Goal: Book appointment/travel/reservation

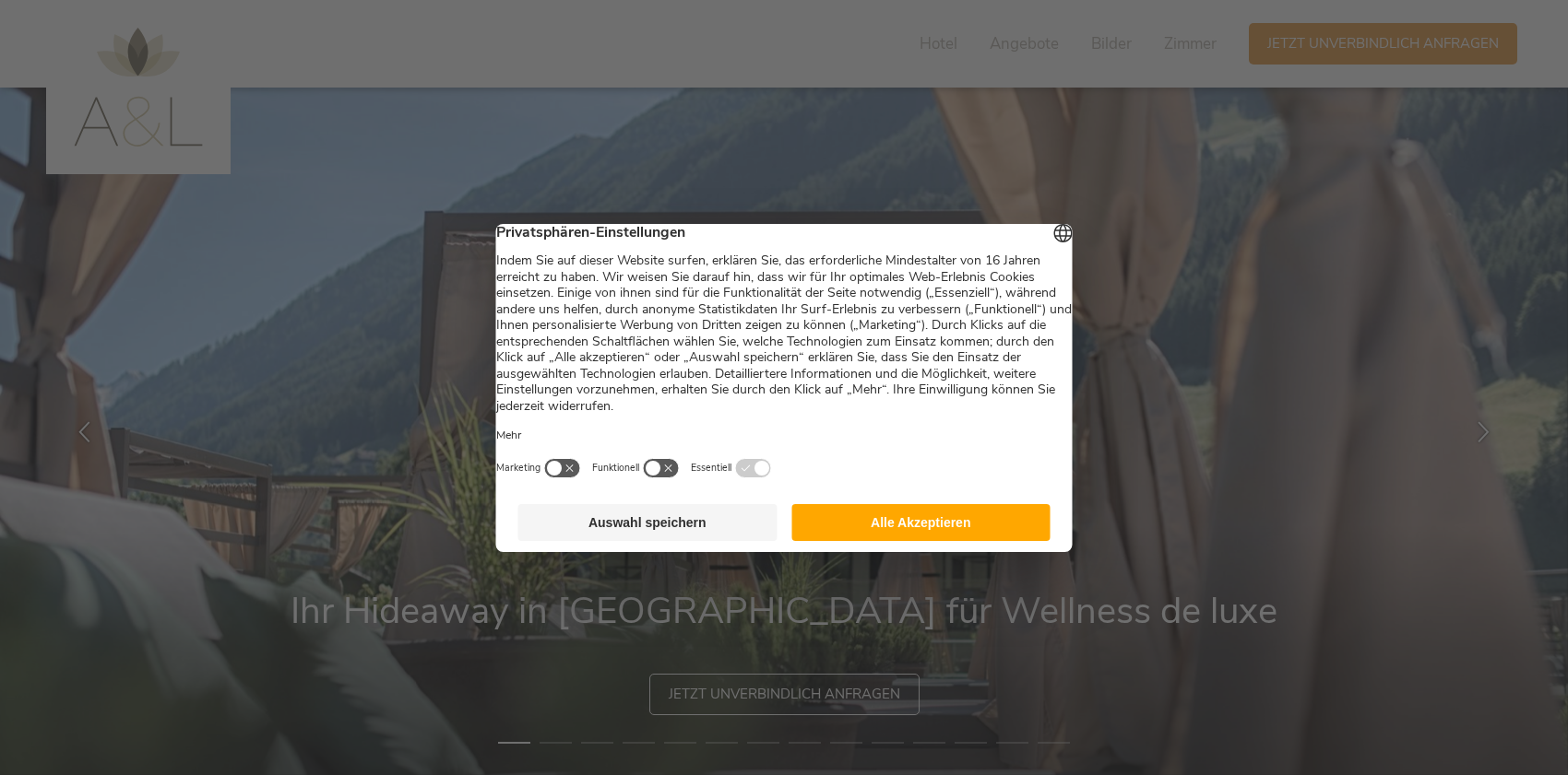
click at [960, 533] on button "Alle Akzeptieren" at bounding box center [921, 523] width 259 height 37
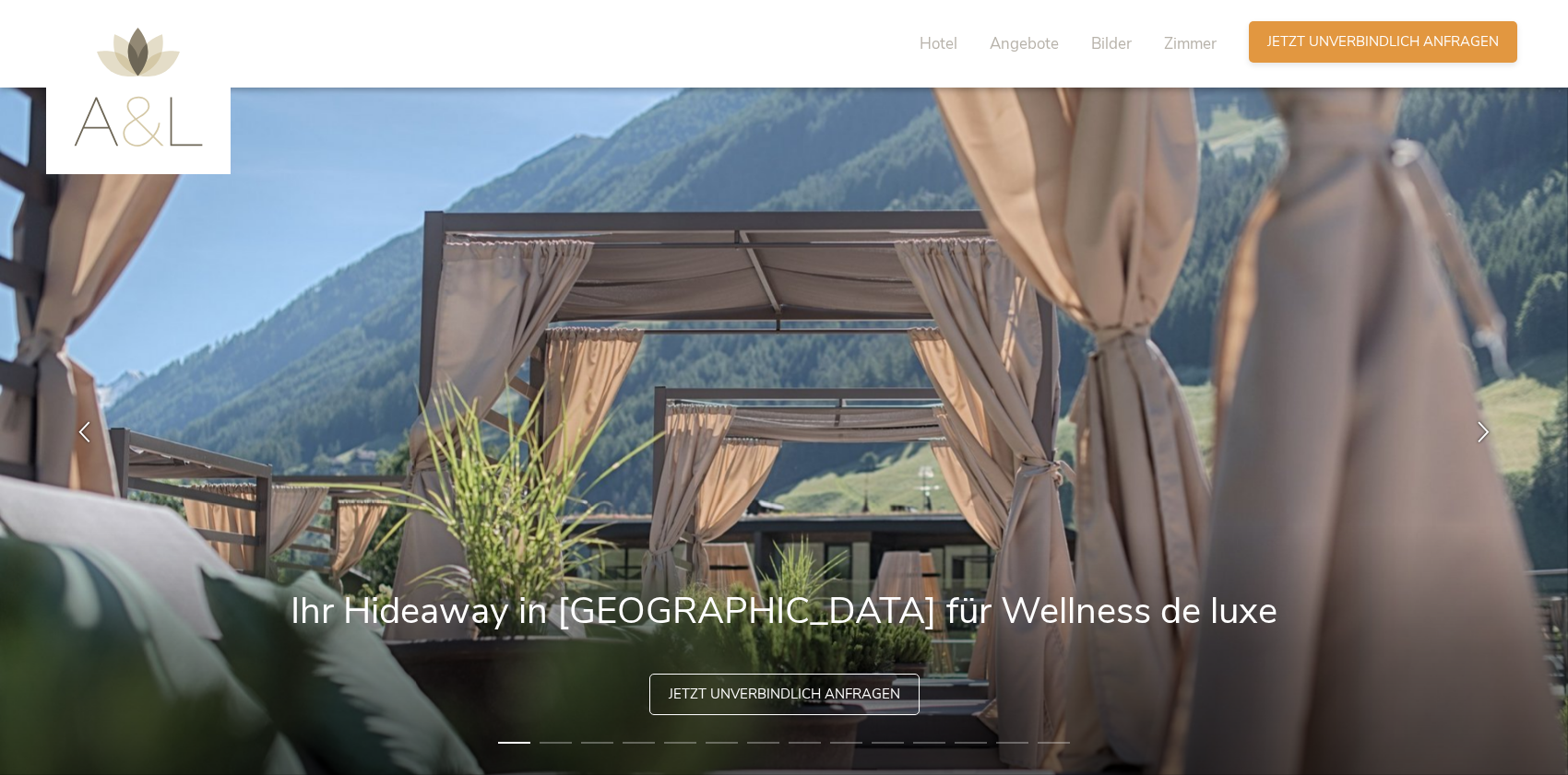
click at [1357, 47] on span "Jetzt unverbindlich anfragen" at bounding box center [1383, 42] width 232 height 19
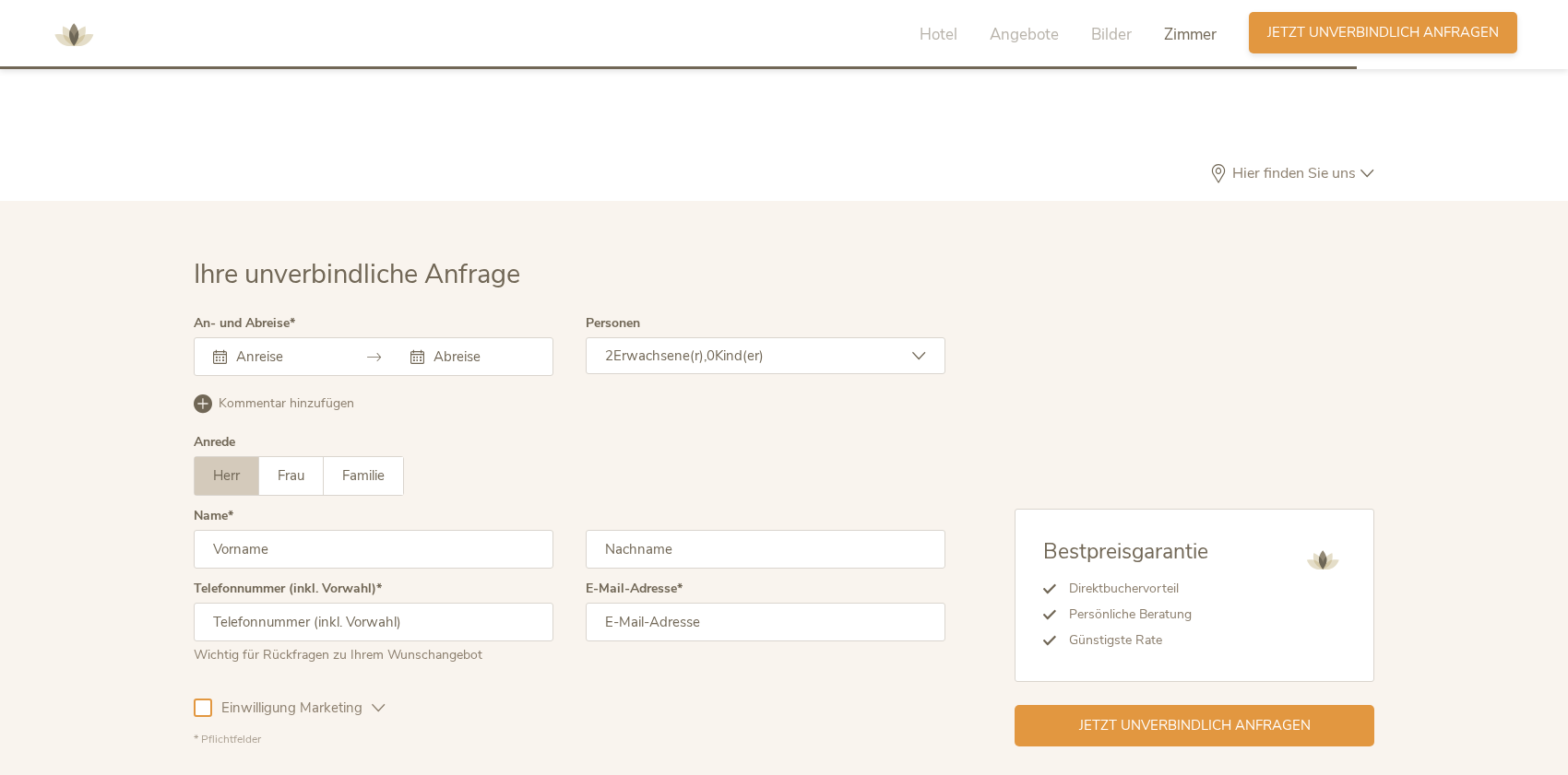
scroll to position [5654, 0]
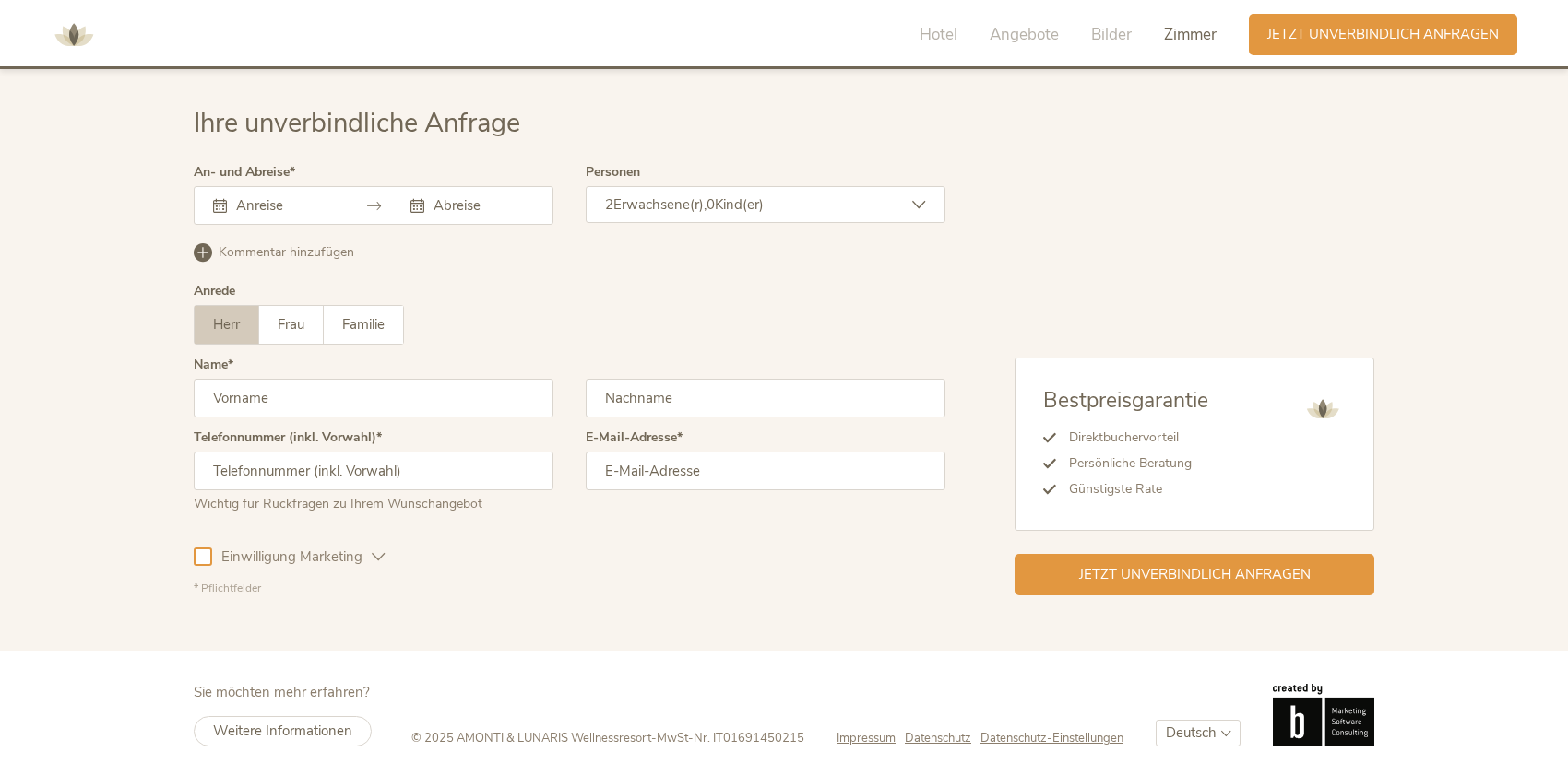
click at [253, 207] on input "text" at bounding box center [284, 206] width 105 height 19
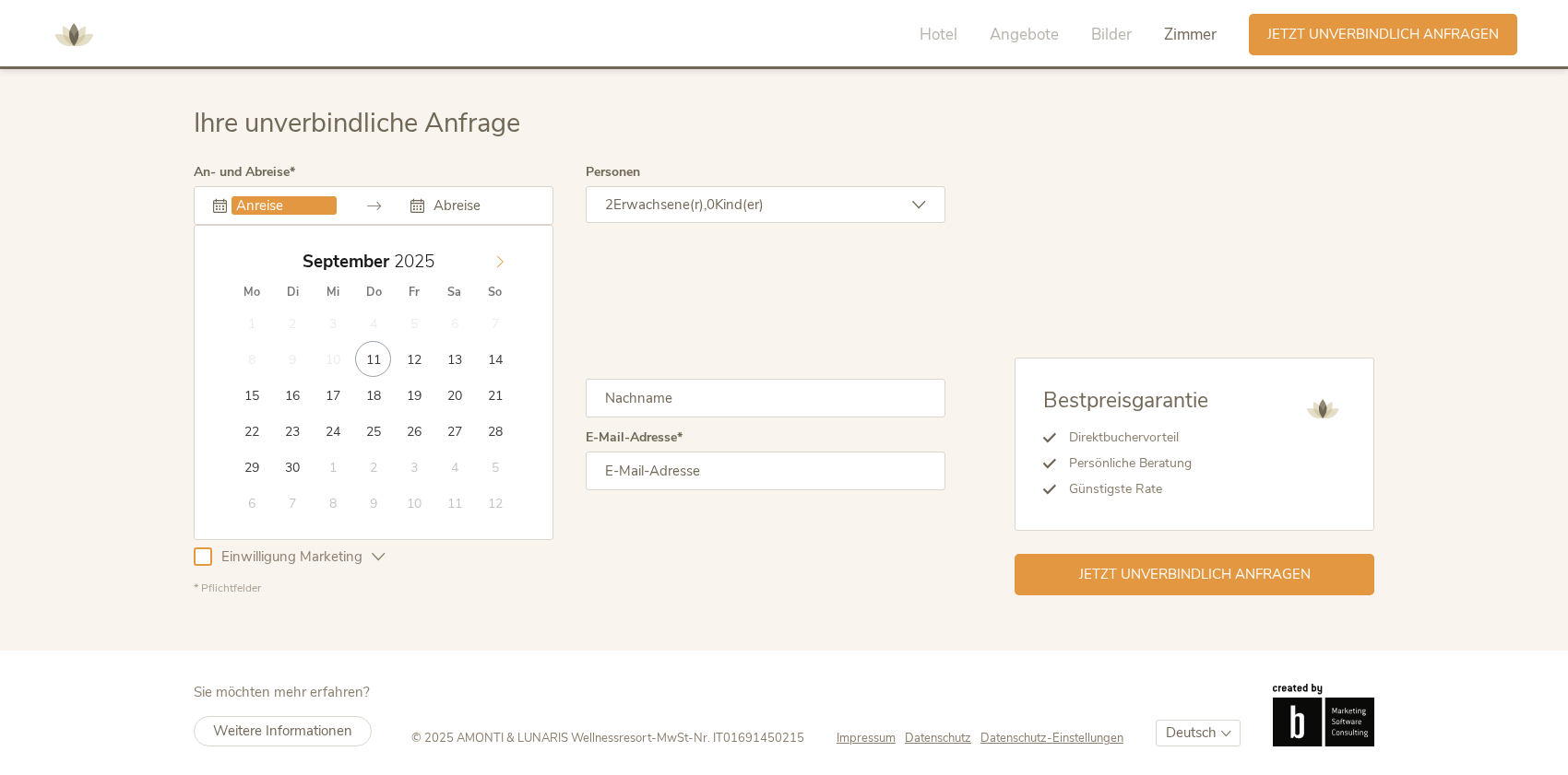
click at [497, 255] on icon at bounding box center [500, 262] width 13 height 13
type input "14.10.2025"
type input "17.10.2025"
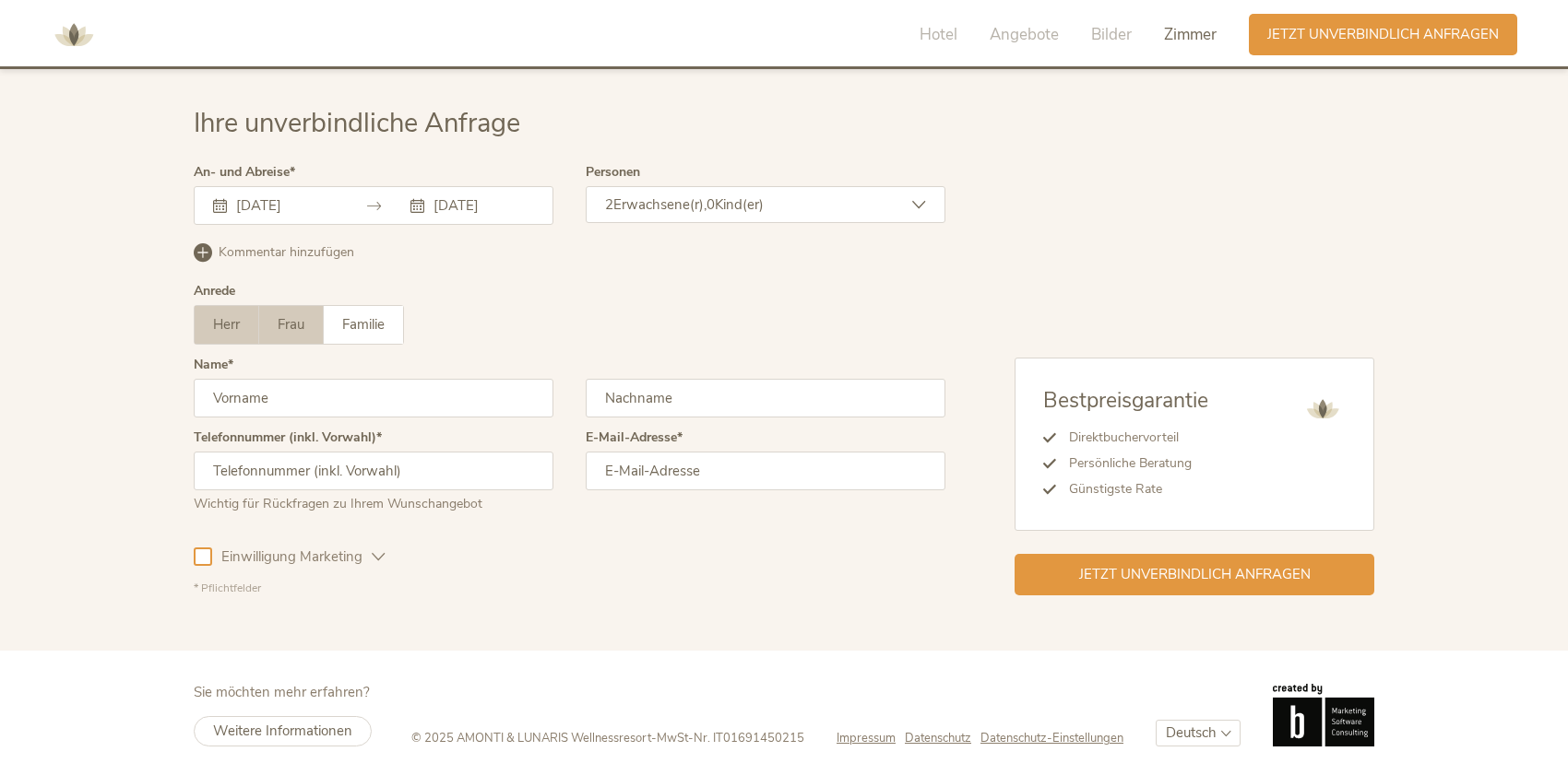
click at [301, 326] on span "Frau" at bounding box center [291, 325] width 26 height 19
click at [320, 397] on input "text" at bounding box center [374, 398] width 359 height 39
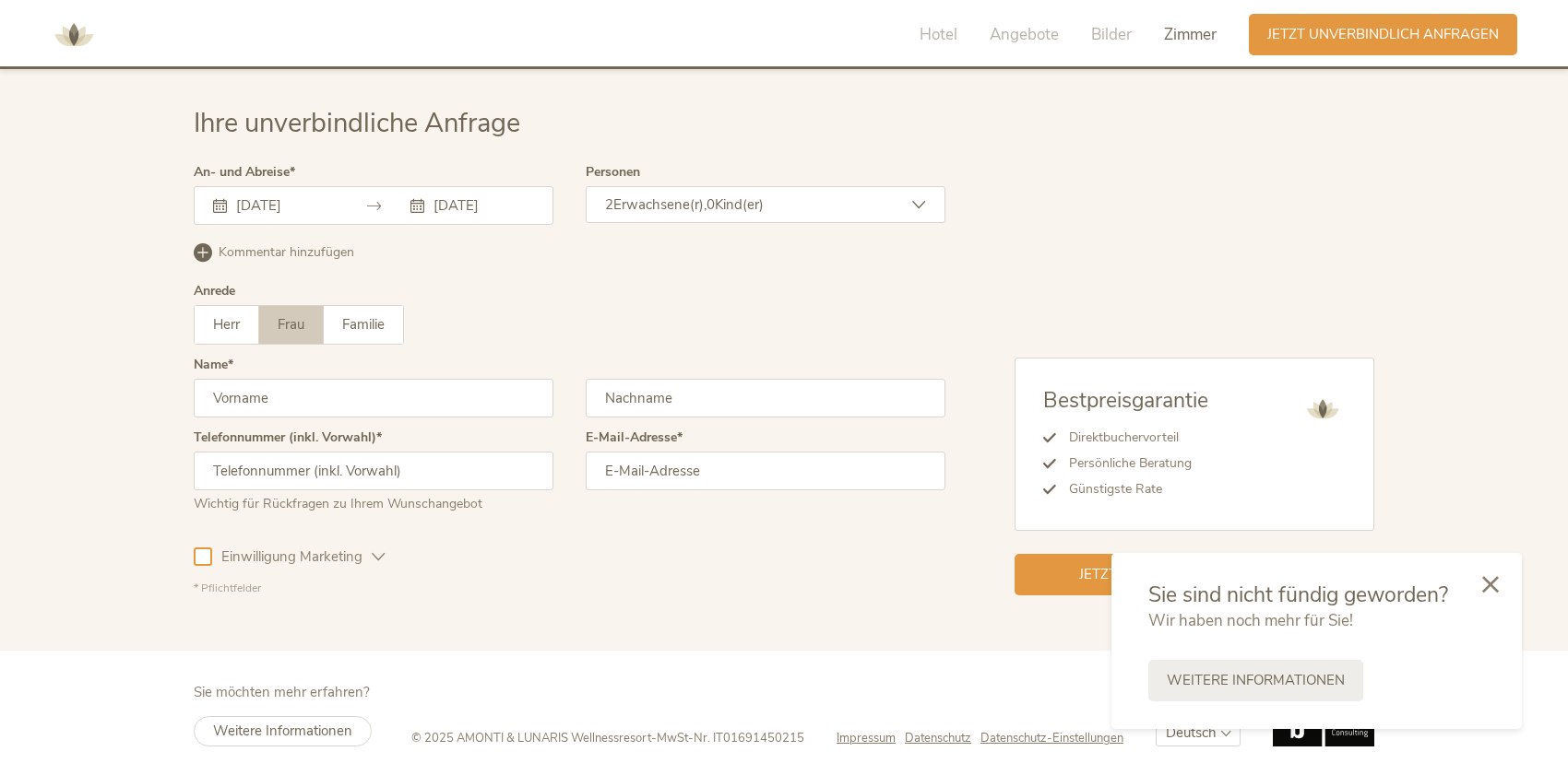
type input "Gaia"
type input "Zaugg"
type input "gaia.zaugg@gmail.com"
click at [357, 461] on input "text" at bounding box center [374, 471] width 359 height 39
type input "+41796323630"
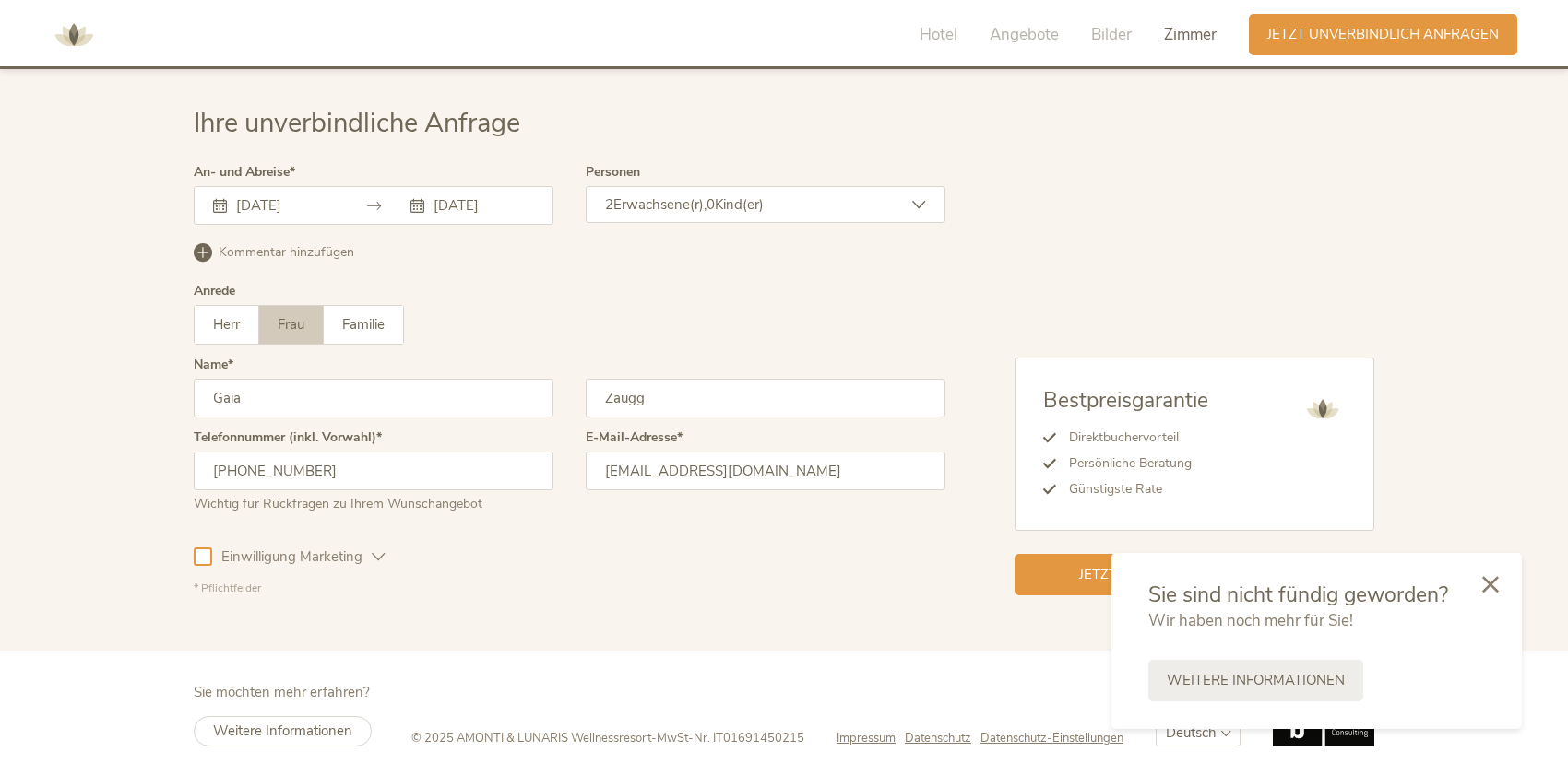
click at [477, 534] on div "Einwilligung Marketing Einwilligung Profilierung" at bounding box center [569, 554] width 752 height 54
click at [312, 560] on span "Einwilligung Marketing" at bounding box center [291, 557] width 160 height 19
click at [1069, 582] on div "Jetzt unverbindlich anfragen" at bounding box center [1194, 573] width 359 height 42
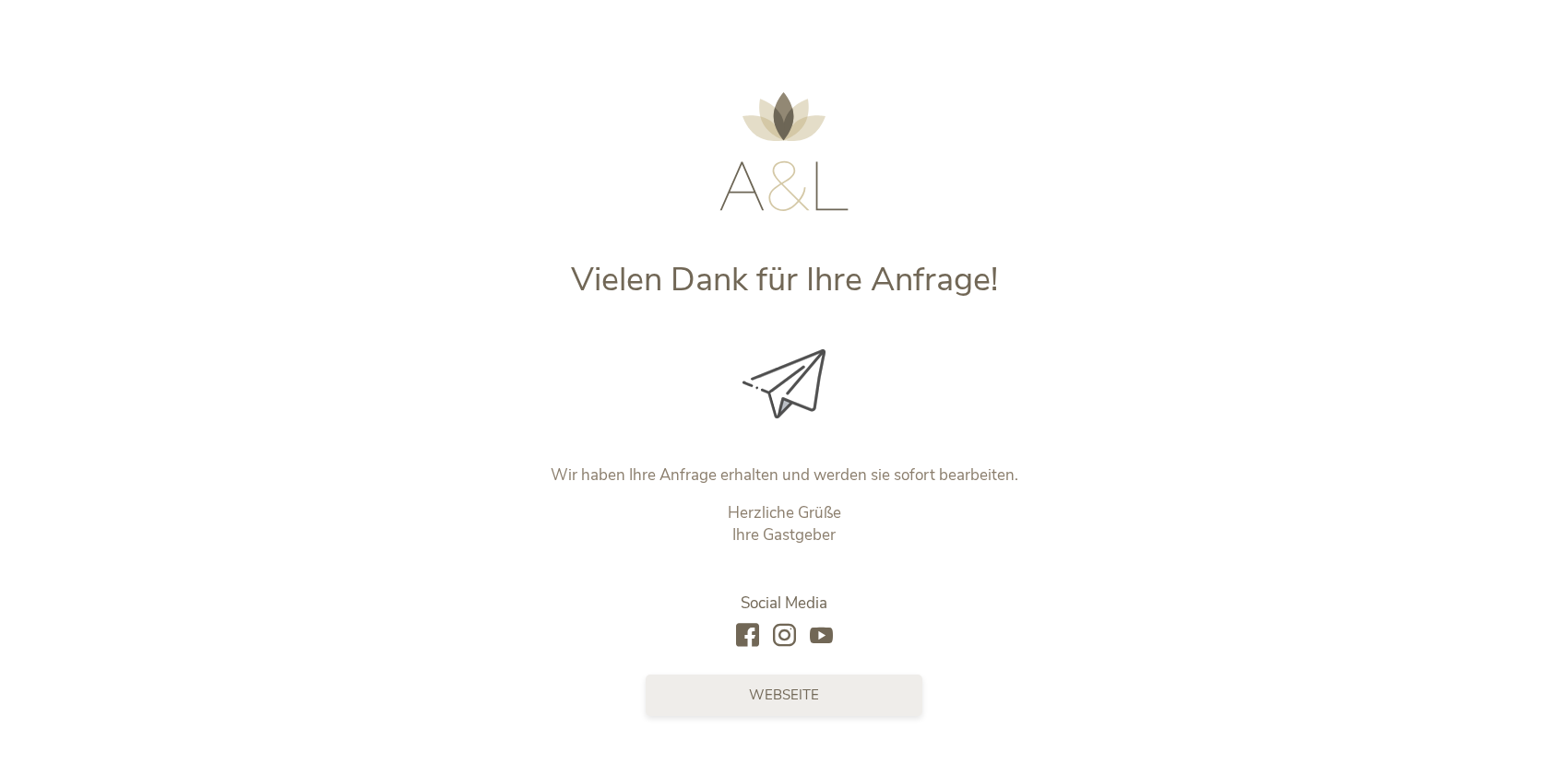
click at [701, 701] on link "Webseite" at bounding box center [784, 696] width 277 height 42
